Goal: Transaction & Acquisition: Purchase product/service

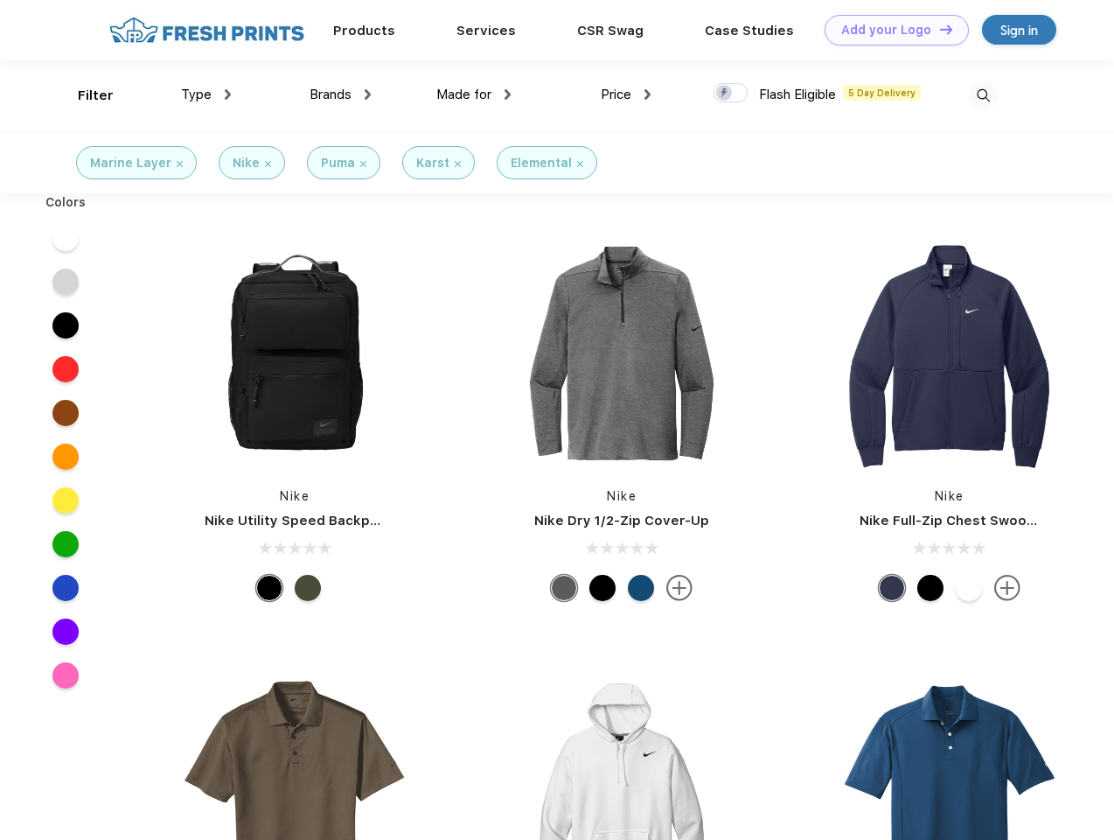
click at [890, 30] on link "Add your Logo Design Tool" at bounding box center [897, 30] width 144 height 31
click at [0, 0] on div "Design Tool" at bounding box center [0, 0] width 0 height 0
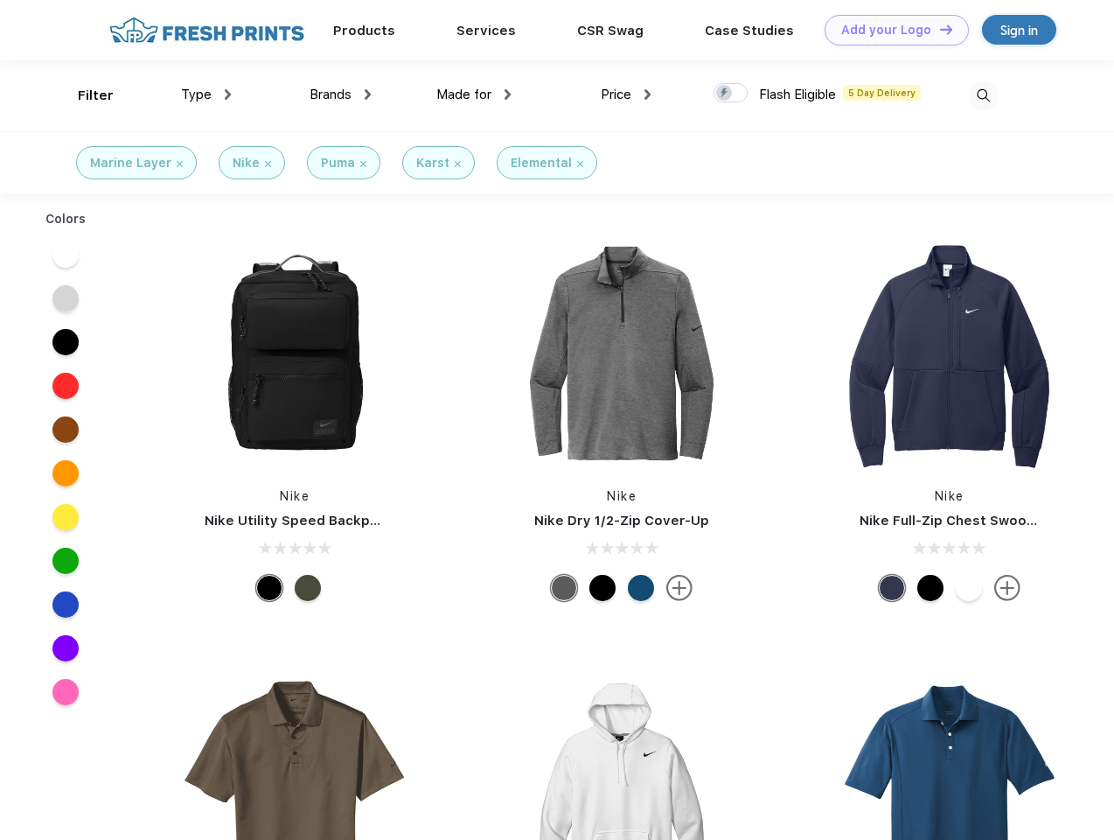
click at [938, 29] on link "Add your Logo Design Tool" at bounding box center [897, 30] width 144 height 31
click at [84, 95] on div "Filter" at bounding box center [96, 96] width 36 height 20
click at [206, 94] on span "Type" at bounding box center [196, 95] width 31 height 16
click at [340, 94] on span "Brands" at bounding box center [331, 95] width 42 height 16
click at [474, 94] on span "Made for" at bounding box center [463, 95] width 55 height 16
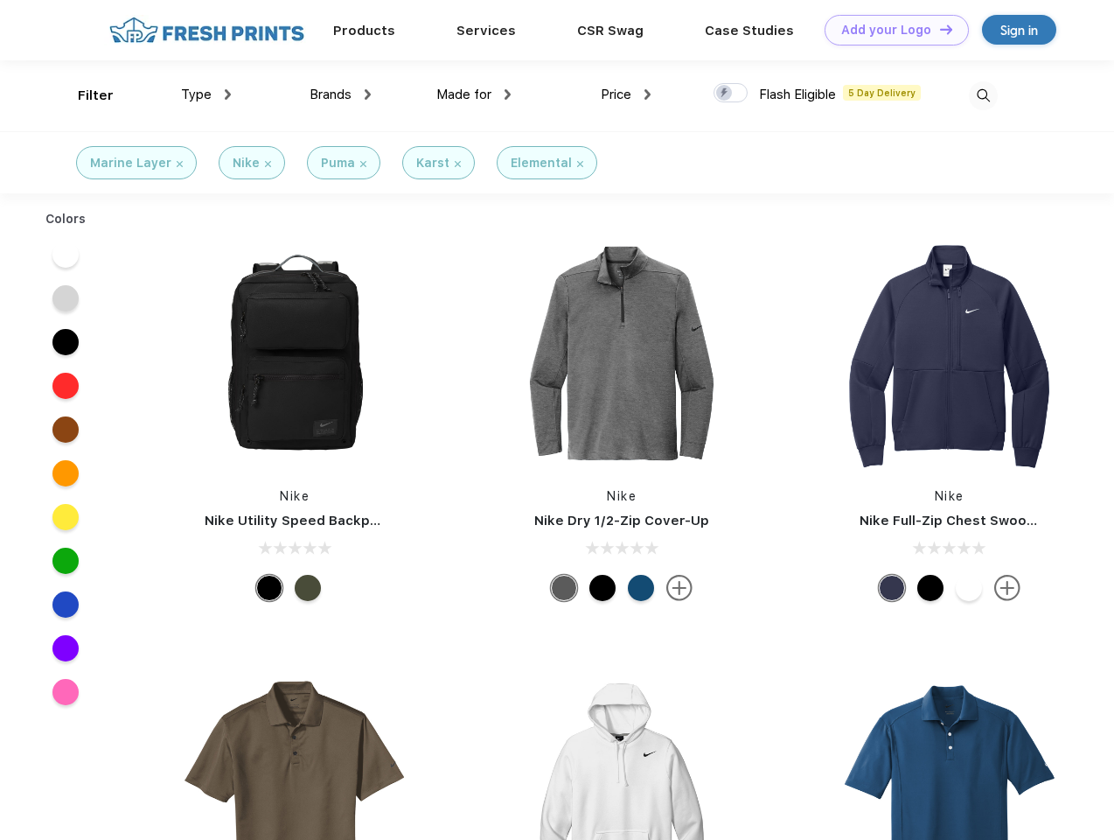
click at [626, 94] on span "Price" at bounding box center [616, 95] width 31 height 16
click at [731, 94] on div at bounding box center [731, 92] width 34 height 19
click at [725, 94] on input "checkbox" at bounding box center [719, 87] width 11 height 11
click at [983, 95] on img at bounding box center [983, 95] width 29 height 29
